Goal: Transaction & Acquisition: Purchase product/service

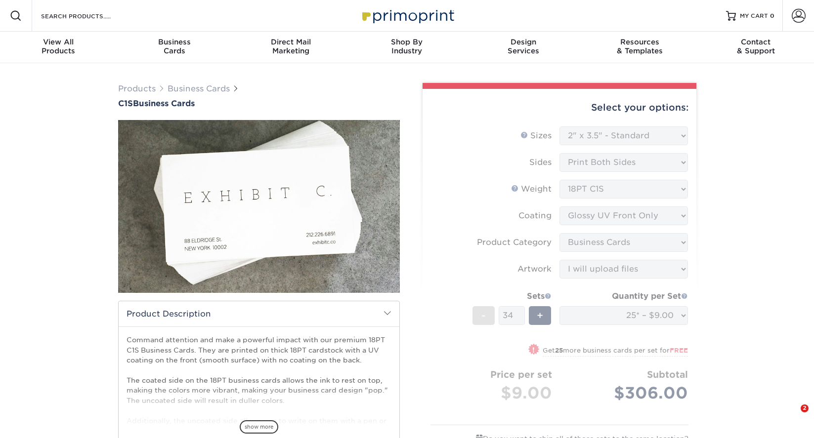
select select "2.00x3.50"
select select "upload"
select select "16797f13-3967-4ac0-b959-d1d748a1acce"
select select "285529"
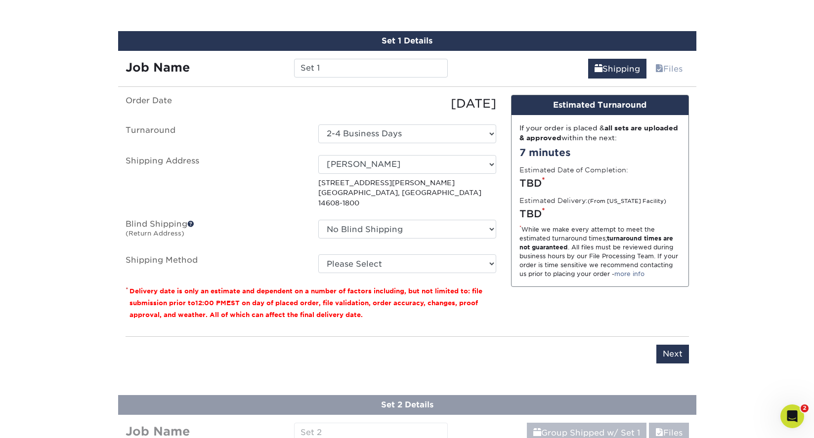
click at [492, 256] on select "Please Select 3 Day Shipping Service (+$20.06) Ground Shipping (+$20.27) 2 Day …" at bounding box center [407, 263] width 178 height 19
